Goal: Find specific page/section: Find specific page/section

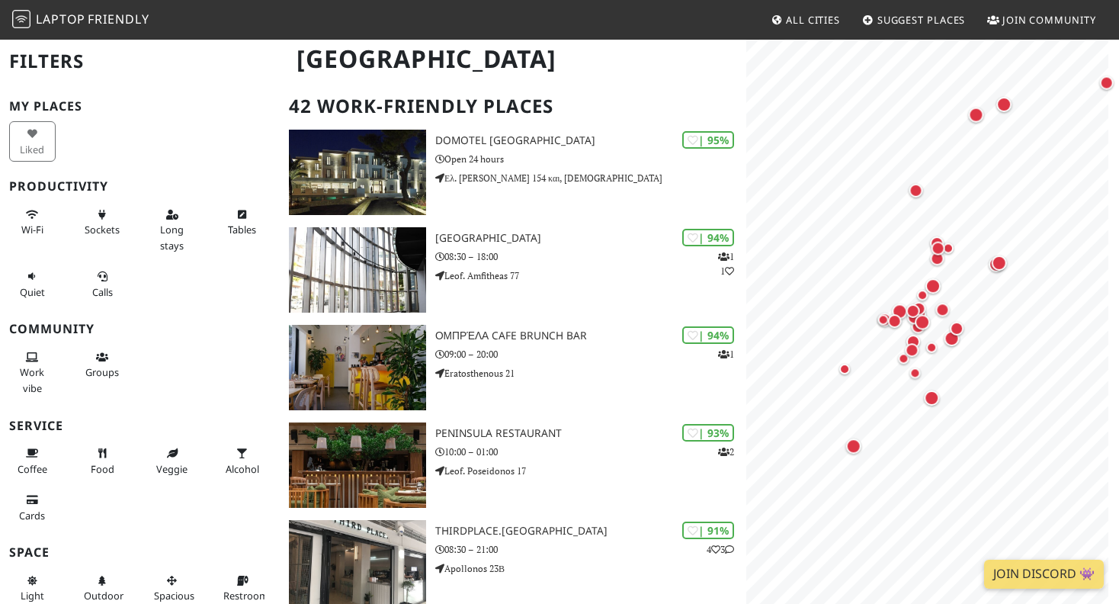
scroll to position [106, 0]
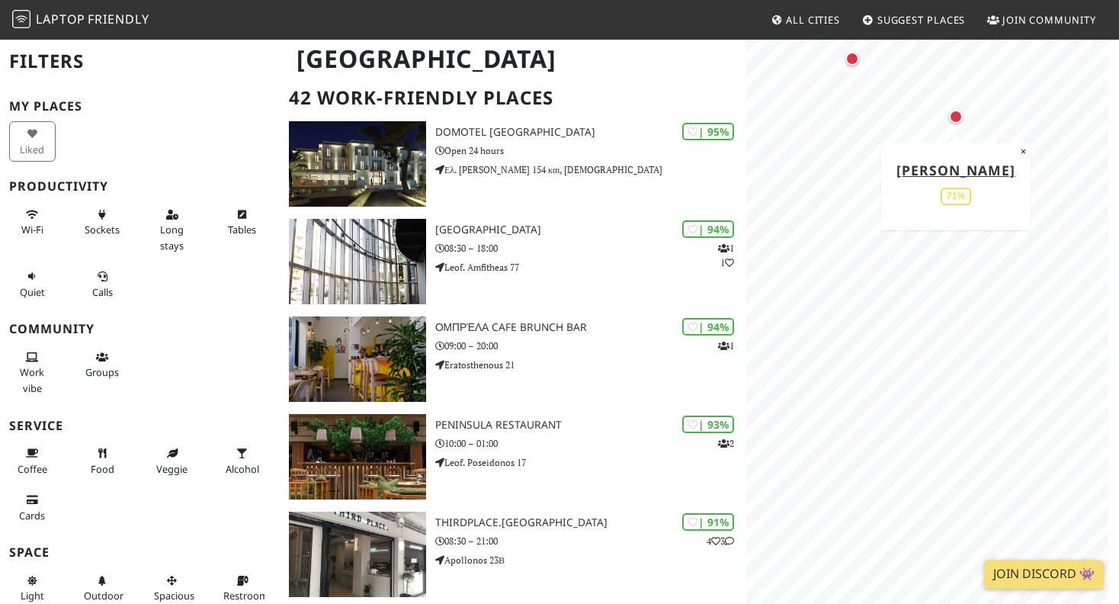
click at [955, 116] on div "Map marker" at bounding box center [956, 117] width 14 height 14
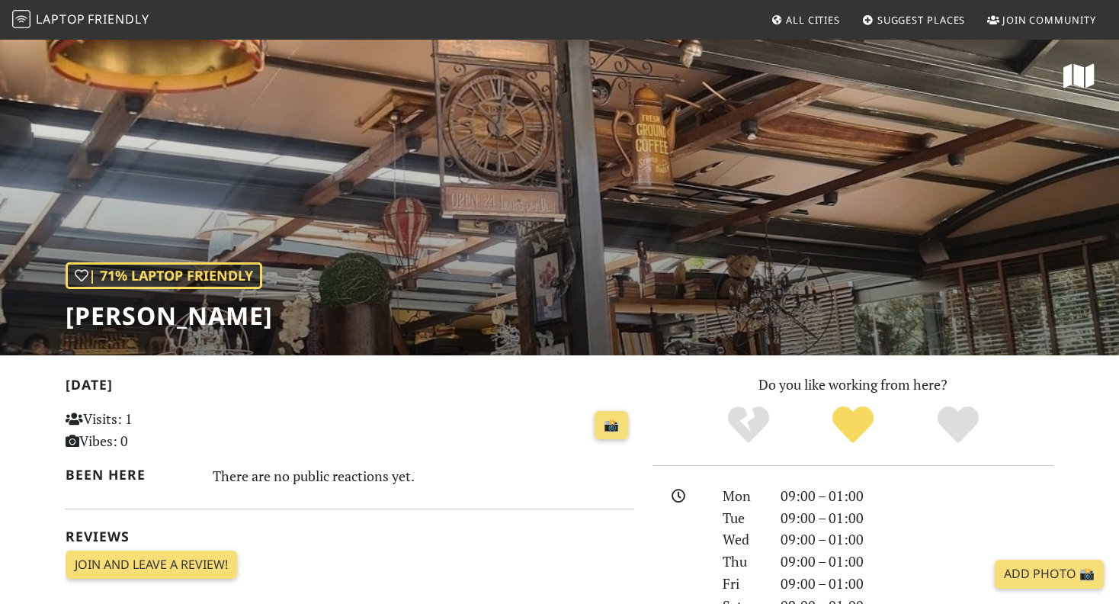
click at [279, 322] on div "| 71% Laptop Friendly Hobbs" at bounding box center [559, 196] width 1119 height 317
click at [637, 294] on div "| 71% Laptop Friendly Hobbs" at bounding box center [559, 196] width 1119 height 317
drag, startPoint x: 57, startPoint y: 317, endPoint x: 191, endPoint y: 325, distance: 134.4
click at [191, 325] on div "| 71% Laptop Friendly Hobbs" at bounding box center [559, 196] width 1119 height 317
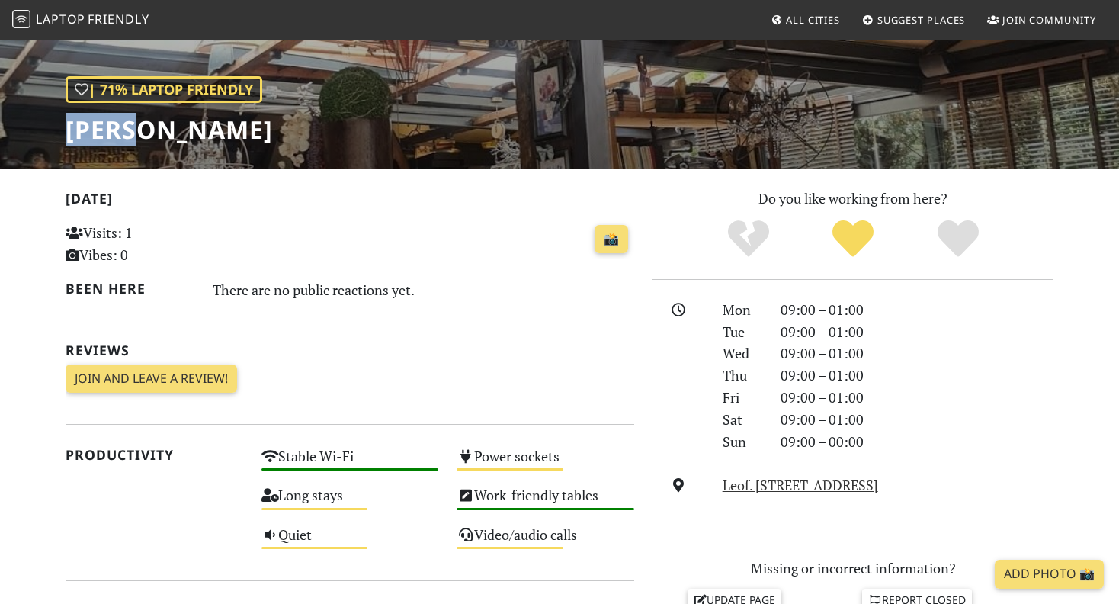
scroll to position [186, 0]
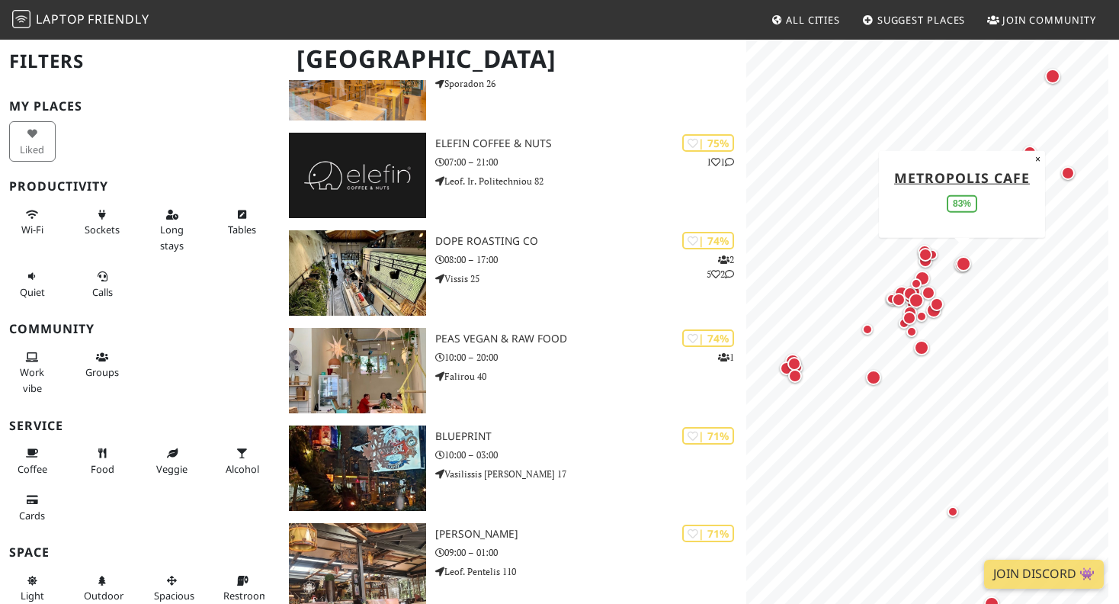
scroll to position [1766, 0]
